Goal: Task Accomplishment & Management: Use online tool/utility

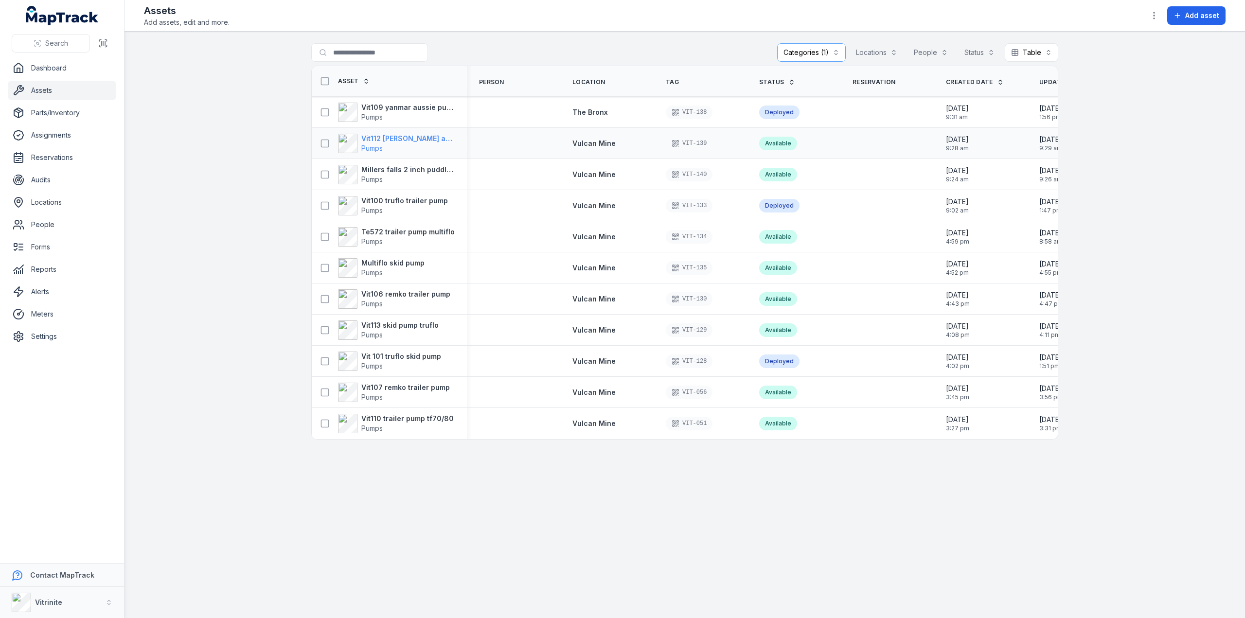
click at [373, 137] on strong "Vit112 [PERSON_NAME] aussie pumps 3 inch trash pump" at bounding box center [408, 139] width 94 height 10
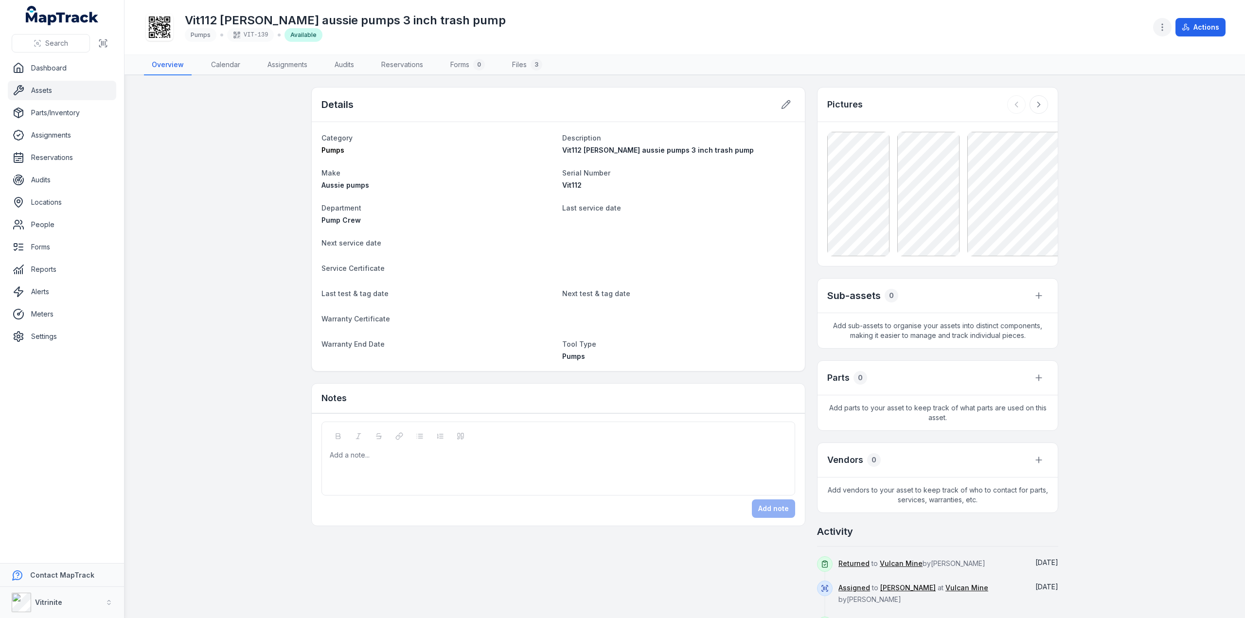
click at [1167, 24] on icon "button" at bounding box center [1162, 27] width 10 height 10
click at [1112, 87] on div "Manage meters" at bounding box center [1114, 88] width 109 height 18
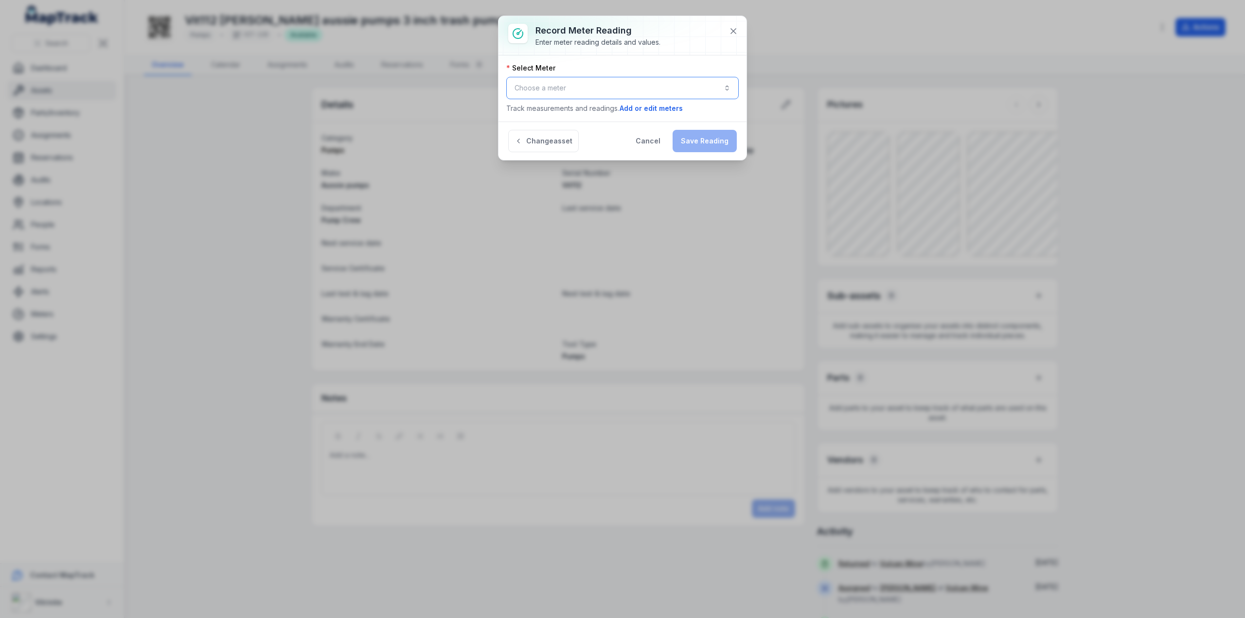
click at [563, 86] on button "Choose a meter" at bounding box center [622, 88] width 232 height 22
click at [558, 114] on span "Pump Hours" at bounding box center [547, 113] width 39 height 10
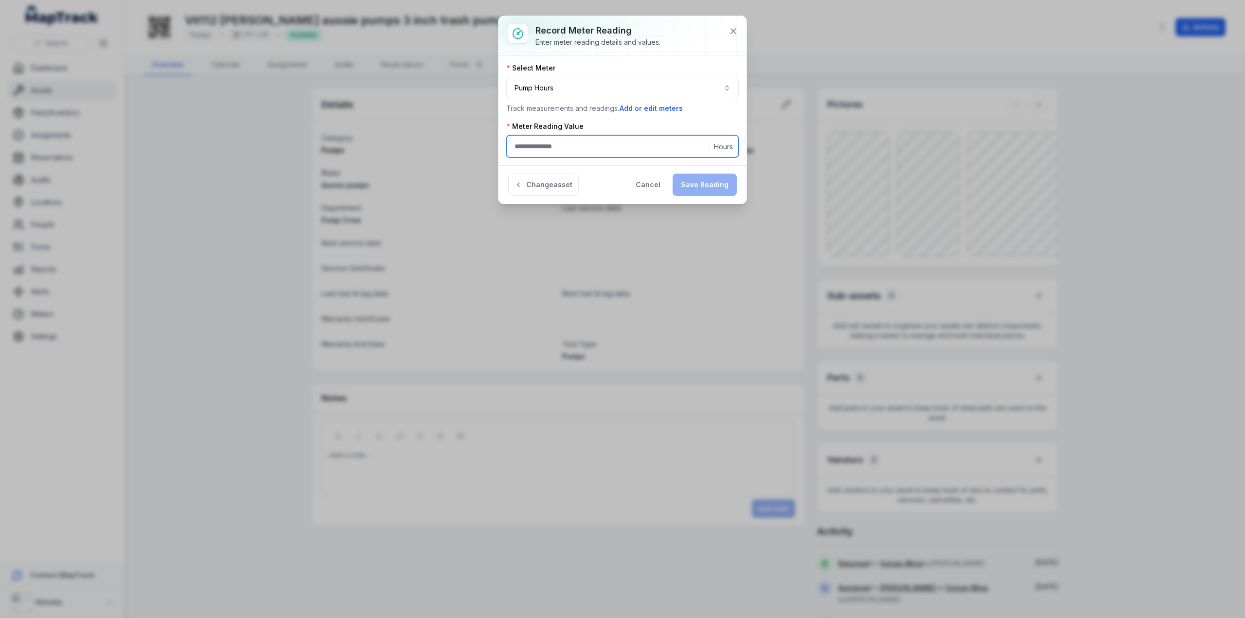
click at [532, 146] on input ":rlb:-form-item-label" at bounding box center [622, 146] width 232 height 22
type input "*"
click at [697, 184] on button "Save Reading" at bounding box center [705, 185] width 64 height 22
